Goal: Transaction & Acquisition: Purchase product/service

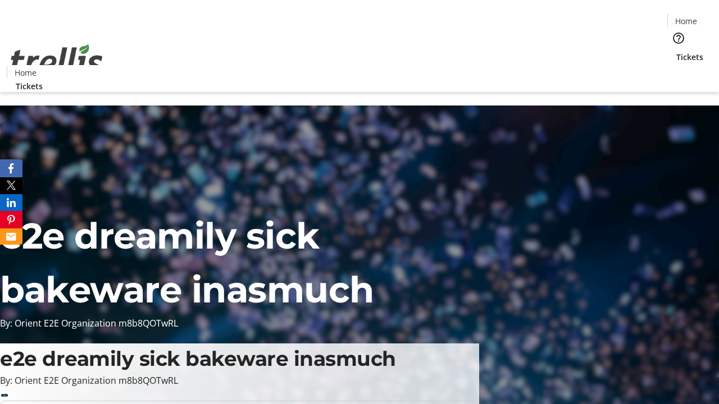
click at [676, 51] on span "Tickets" at bounding box center [689, 57] width 27 height 12
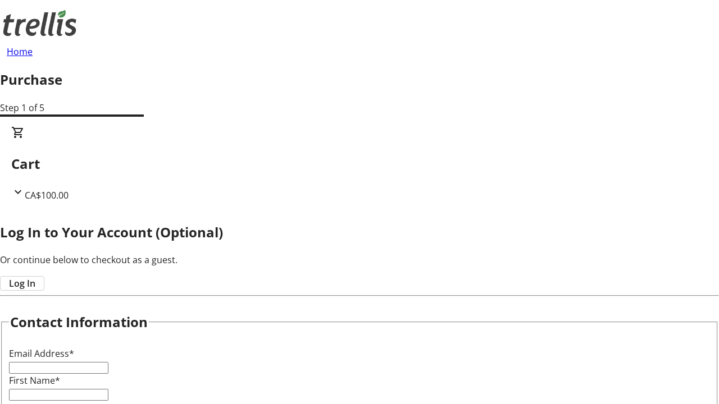
type input "FREE"
type input "[PERSON_NAME][EMAIL_ADDRESS][DOMAIN_NAME]"
type input "[PERSON_NAME]"
